Goal: Find specific page/section: Find specific page/section

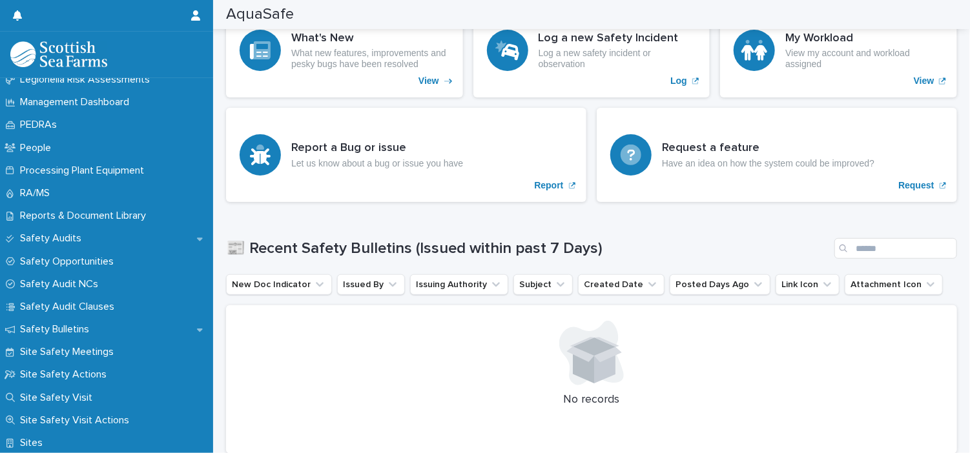
scroll to position [654, 0]
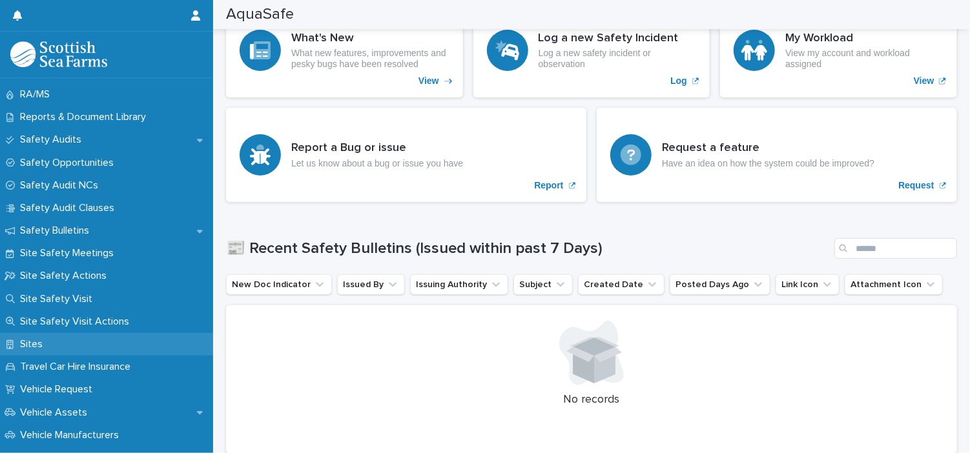
click at [31, 339] on p "Sites" at bounding box center [34, 344] width 38 height 12
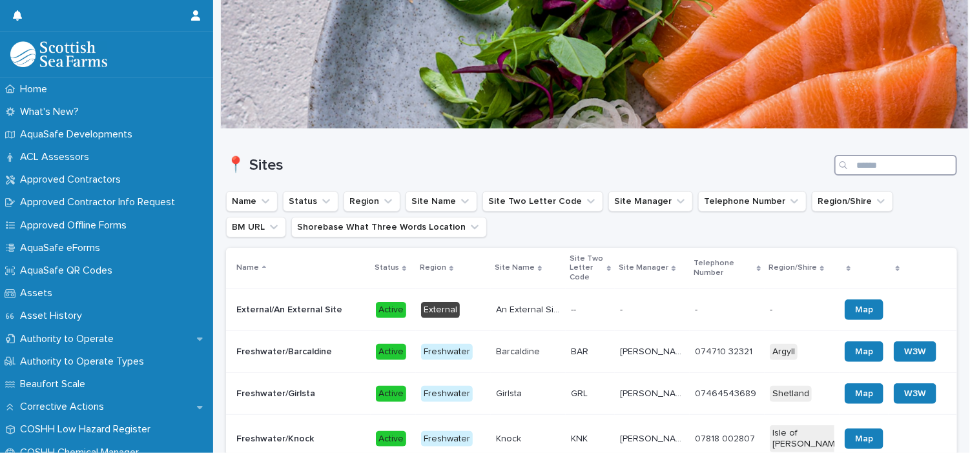
click at [855, 167] on input "Search" at bounding box center [896, 165] width 123 height 21
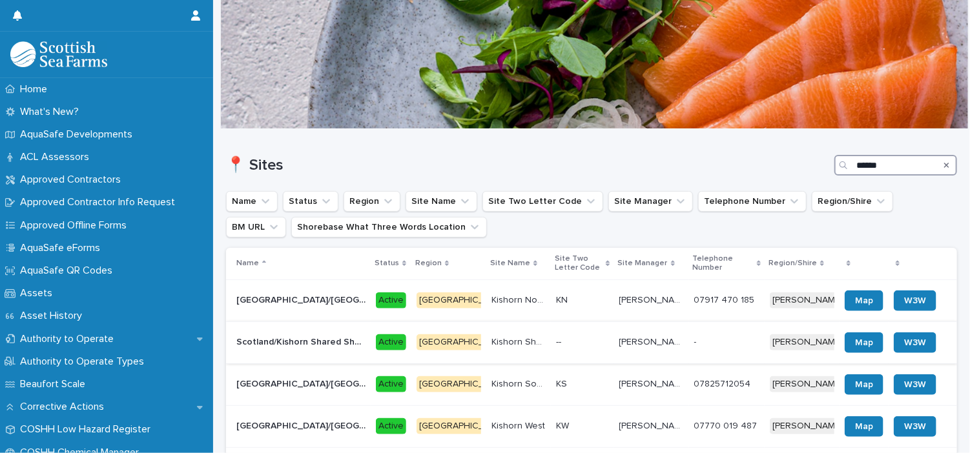
type input "******"
click at [505, 337] on p "Kishorn Shared Shorebase" at bounding box center [520, 342] width 57 height 14
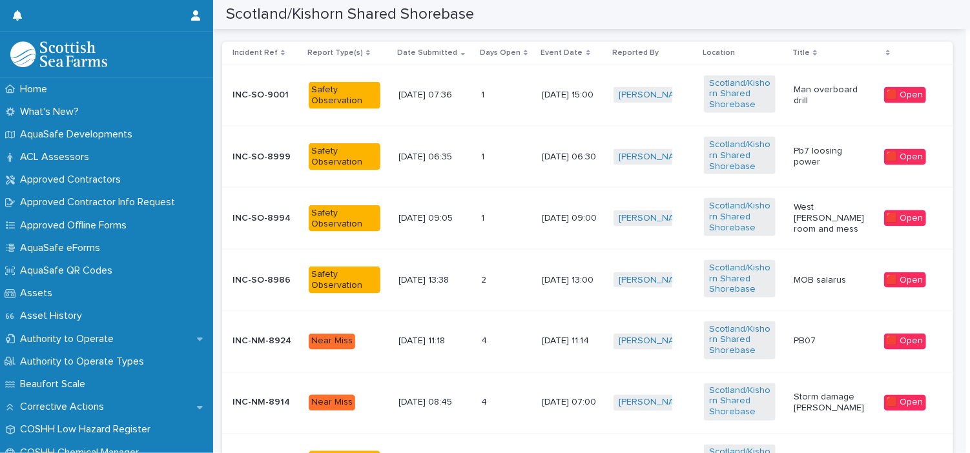
scroll to position [866, 0]
